Goal: Navigation & Orientation: Find specific page/section

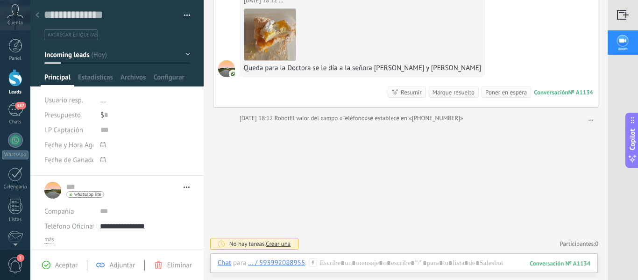
click at [22, 80] on div at bounding box center [15, 77] width 14 height 17
